Goal: Navigation & Orientation: Find specific page/section

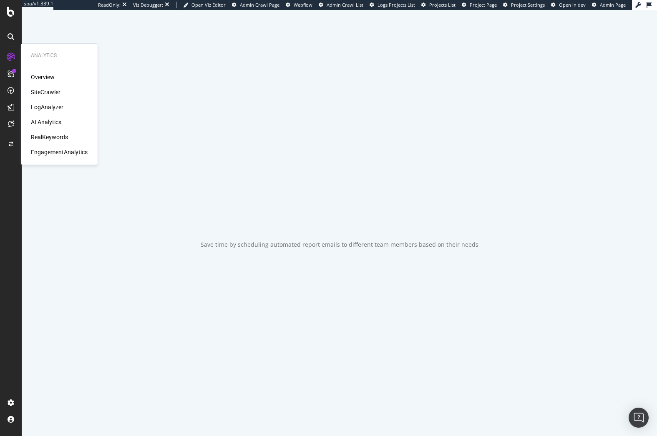
click at [53, 107] on div "LogAnalyzer" at bounding box center [47, 107] width 33 height 8
